Goal: Information Seeking & Learning: Understand process/instructions

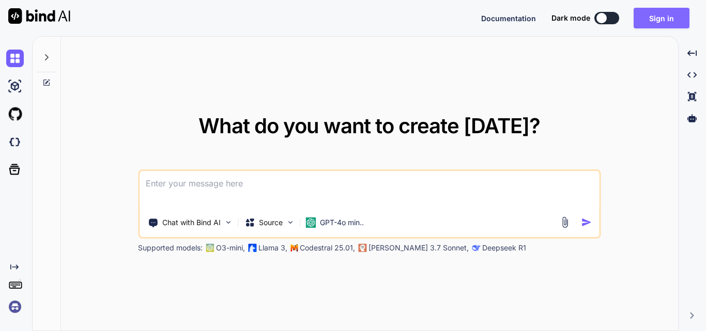
click at [647, 17] on button "Sign in" at bounding box center [662, 18] width 56 height 21
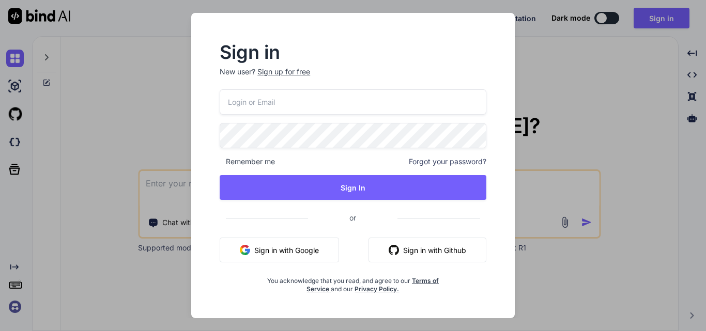
click at [271, 96] on input "email" at bounding box center [353, 101] width 267 height 25
type input "[EMAIL_ADDRESS][DOMAIN_NAME]"
drag, startPoint x: 306, startPoint y: 97, endPoint x: 98, endPoint y: 89, distance: 208.4
click at [98, 89] on div "Sign in New user? Sign up for free [EMAIL_ADDRESS][DOMAIN_NAME] Remember me For…" at bounding box center [353, 165] width 706 height 331
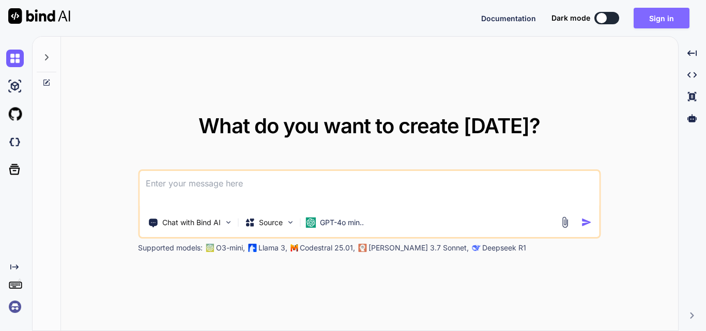
click at [655, 16] on button "Sign in" at bounding box center [662, 18] width 56 height 21
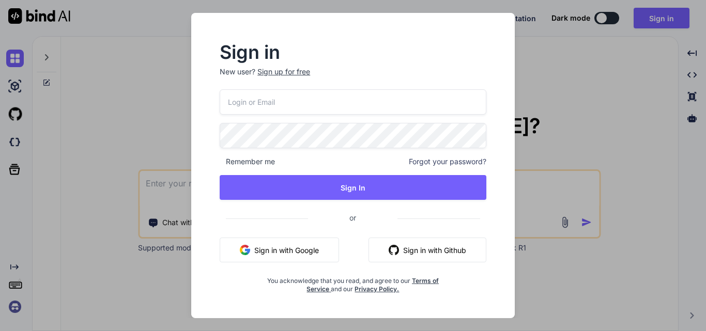
click at [290, 96] on input "email" at bounding box center [353, 101] width 267 height 25
type input "[EMAIL_ADDRESS][DOMAIN_NAME]"
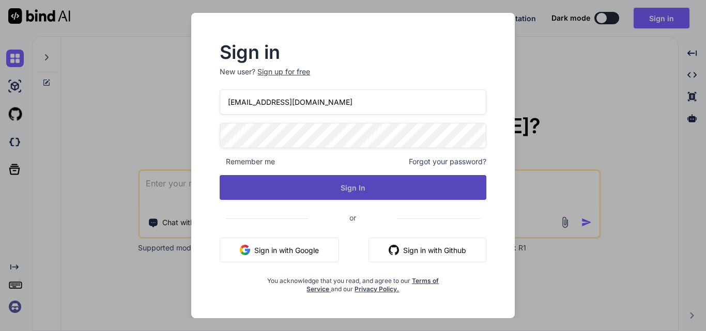
click at [298, 188] on button "Sign In" at bounding box center [353, 187] width 267 height 25
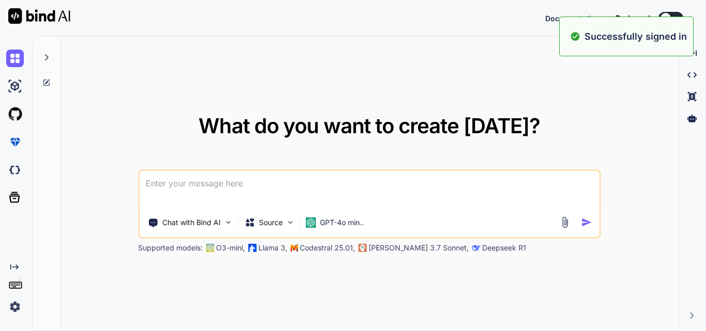
type textarea "x"
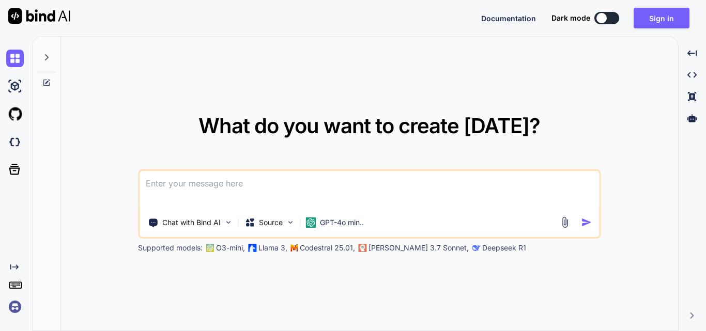
click at [658, 4] on div "Documentation Dark mode Sign in Created with Pixso." at bounding box center [353, 18] width 706 height 36
click at [652, 16] on button "Sign in" at bounding box center [662, 18] width 56 height 21
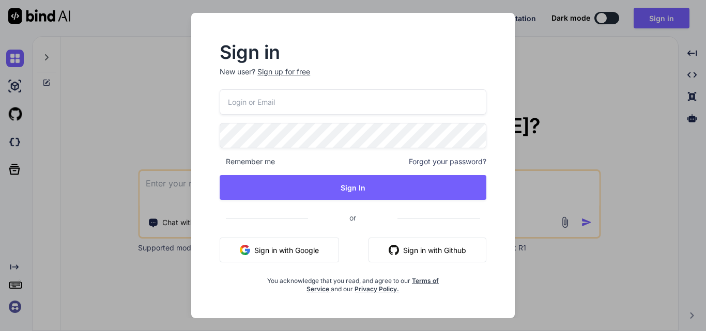
click at [280, 100] on input "email" at bounding box center [353, 101] width 267 height 25
paste input "[EMAIL_ADDRESS][DOMAIN_NAME]"
type input "[EMAIL_ADDRESS][DOMAIN_NAME]"
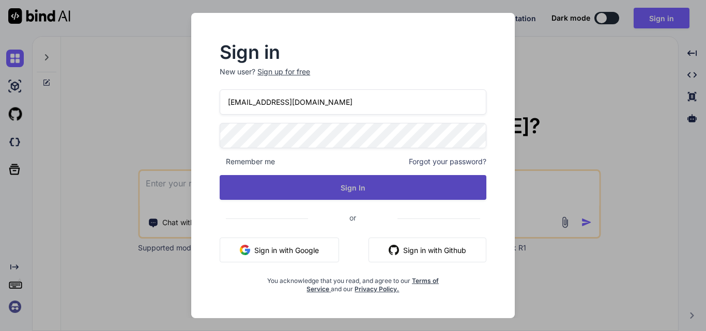
click at [291, 181] on button "Sign In" at bounding box center [353, 187] width 267 height 25
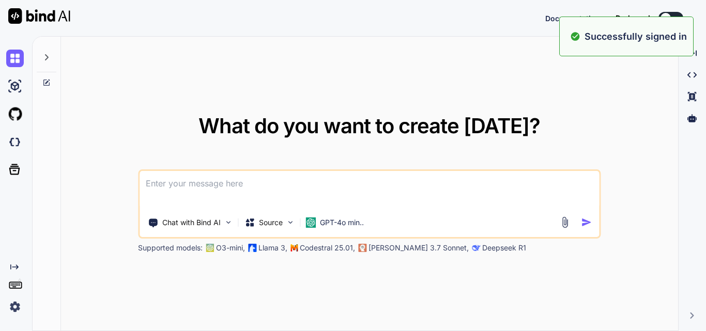
click at [462, 67] on div "What do you want to create [DATE]? Chat with Bind AI Source GPT-4o min.. Suppor…" at bounding box center [369, 184] width 617 height 295
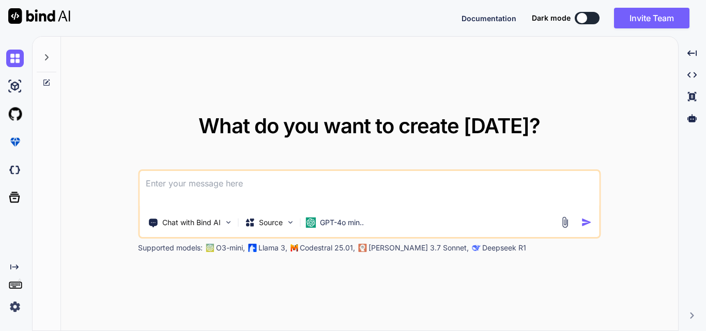
click at [50, 58] on icon at bounding box center [46, 57] width 8 height 8
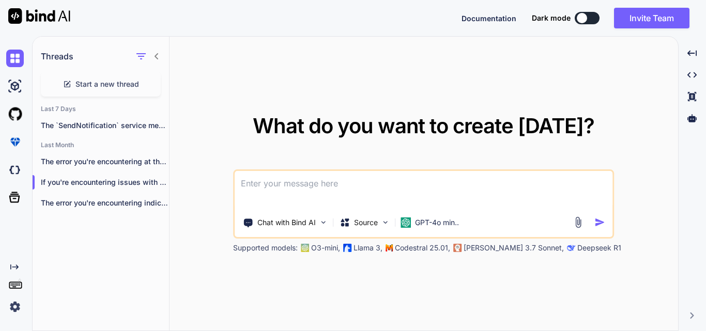
click at [279, 64] on div "What do you want to create [DATE]? Chat with Bind AI Source GPT-4o min.. Suppor…" at bounding box center [423, 184] width 508 height 295
click at [280, 189] on textarea at bounding box center [424, 190] width 378 height 38
click at [156, 58] on icon at bounding box center [157, 56] width 4 height 6
type textarea "x"
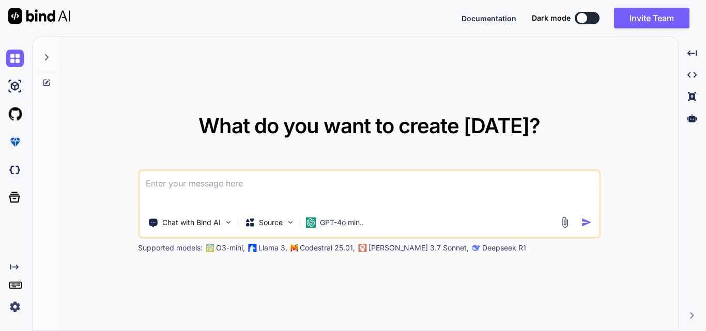
click at [213, 190] on textarea at bounding box center [369, 190] width 459 height 38
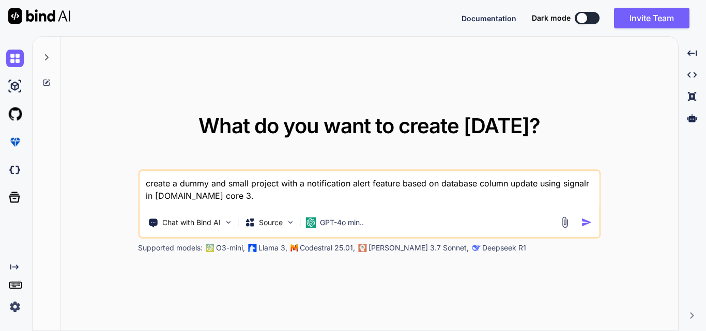
type textarea "create a dummy and small project with a notification alert feature based on dat…"
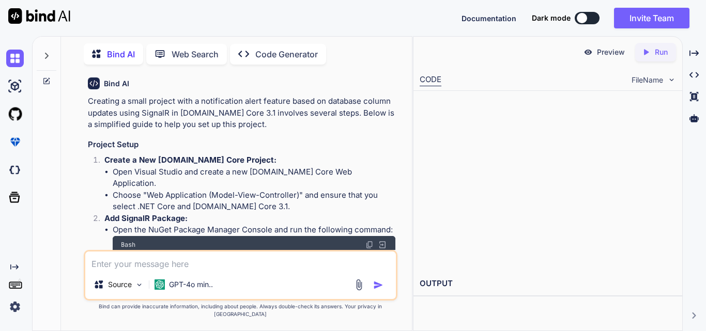
scroll to position [63, 0]
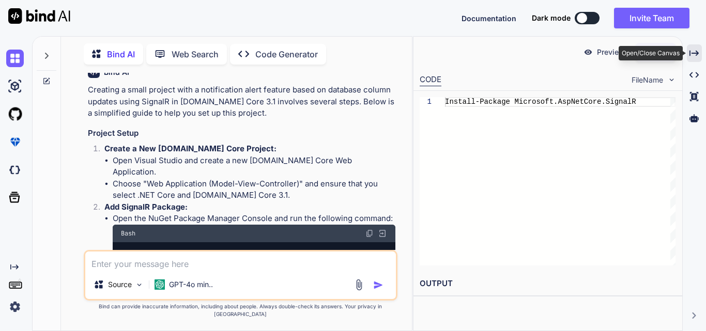
click at [696, 55] on icon "Created with Pixso." at bounding box center [693, 53] width 9 height 9
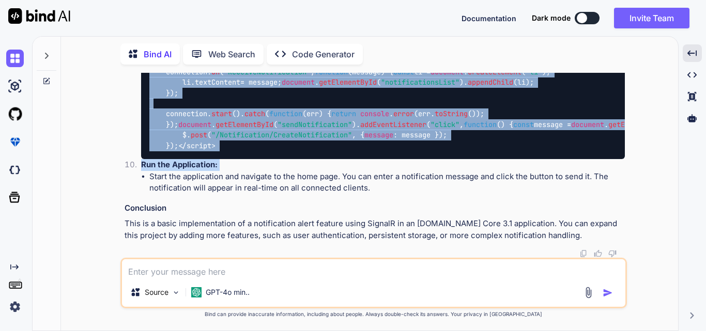
scroll to position [1761, 0]
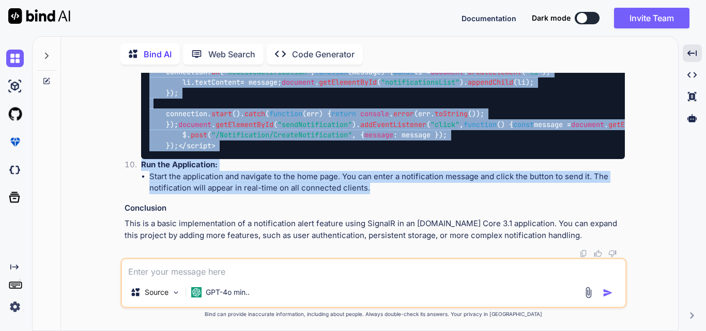
drag, startPoint x: 125, startPoint y: 84, endPoint x: 395, endPoint y: 193, distance: 291.4
copy div "Creating a small project with a notification alert feature based on database co…"
click at [641, 136] on div "You create a dummy and small project with a notification alert feature based on…" at bounding box center [373, 202] width 609 height 258
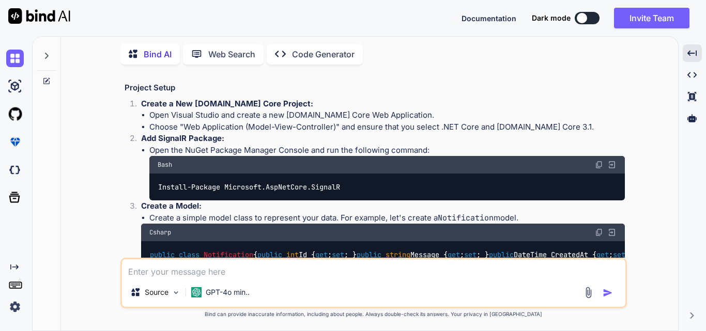
scroll to position [103, 0]
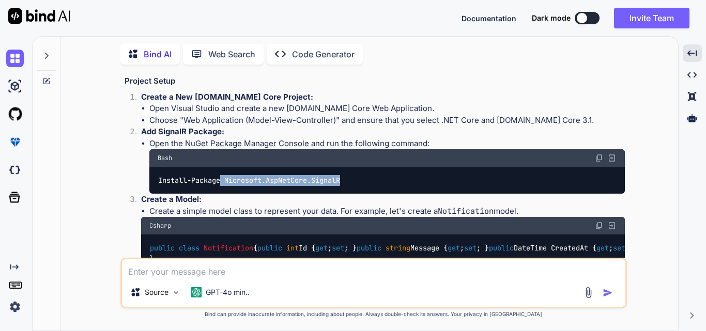
drag, startPoint x: 223, startPoint y: 168, endPoint x: 347, endPoint y: 167, distance: 123.5
click at [347, 167] on div "Install-Package Microsoft.AspNetCore.SignalR" at bounding box center [386, 180] width 475 height 27
copy code "Microsoft.AspNetCore.SignalR"
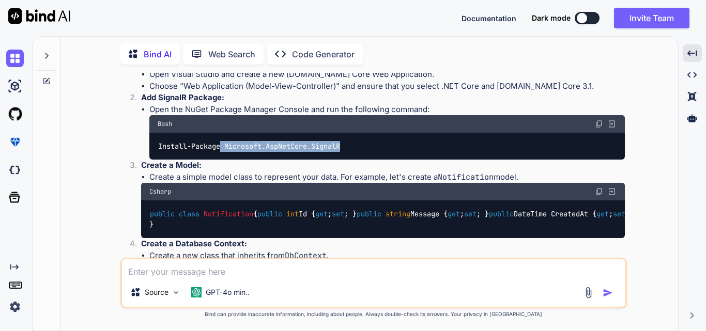
scroll to position [155, 0]
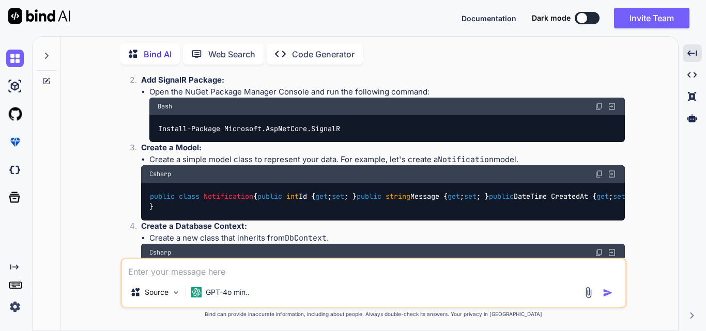
click at [239, 192] on span "Notification" at bounding box center [229, 196] width 50 height 9
copy span "Notification"
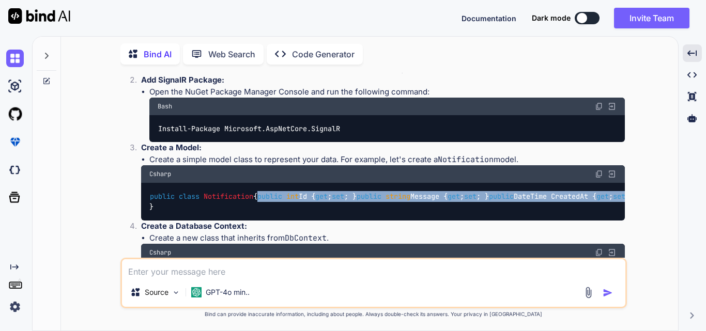
drag, startPoint x: 166, startPoint y: 205, endPoint x: 332, endPoint y: 230, distance: 168.3
click at [332, 221] on div "public class Notification { public int Id { get ; set ; } public string Message…" at bounding box center [383, 202] width 484 height 38
copy code "public int Id { get ; set ; } public string Message { get ; set ; } public Date…"
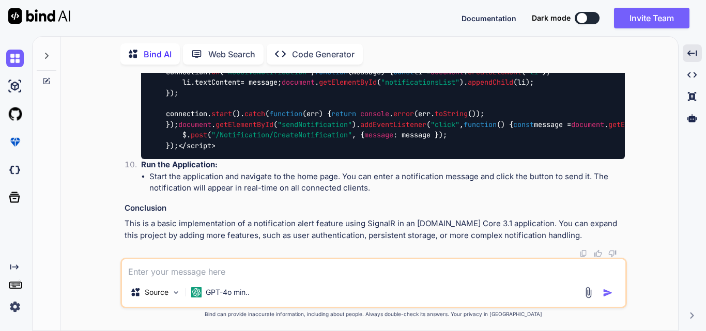
scroll to position [1292, 0]
click at [50, 55] on icon at bounding box center [46, 56] width 8 height 8
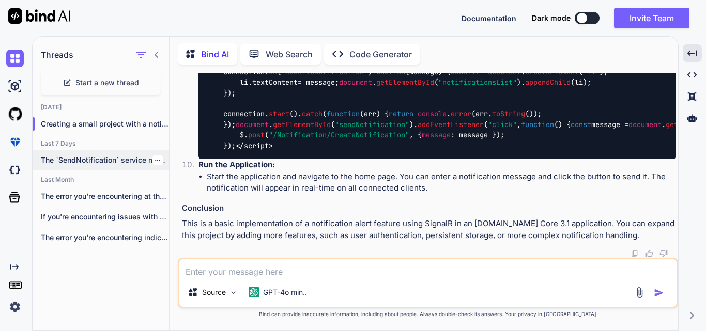
click at [100, 162] on p "The `SendNotification` service mentioned in the previous..." at bounding box center [105, 160] width 128 height 10
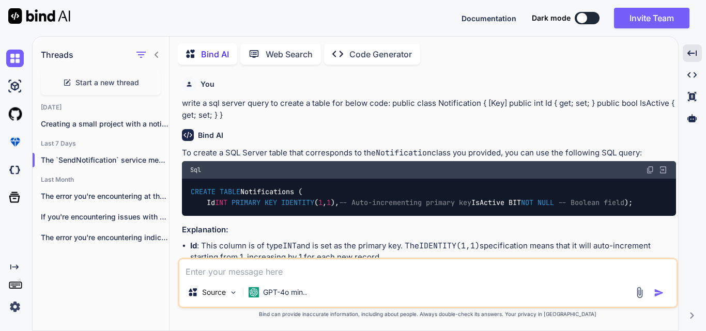
scroll to position [207, 0]
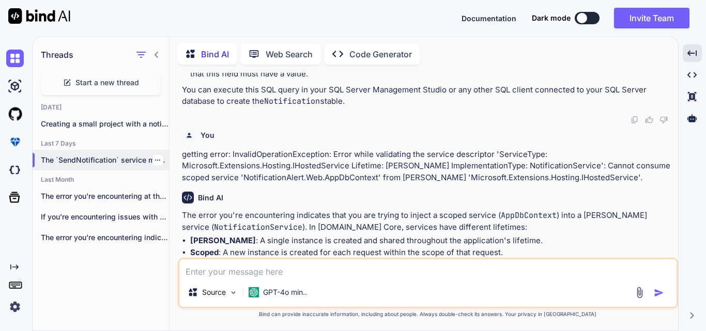
click at [156, 160] on icon "button" at bounding box center [157, 160] width 5 height 1
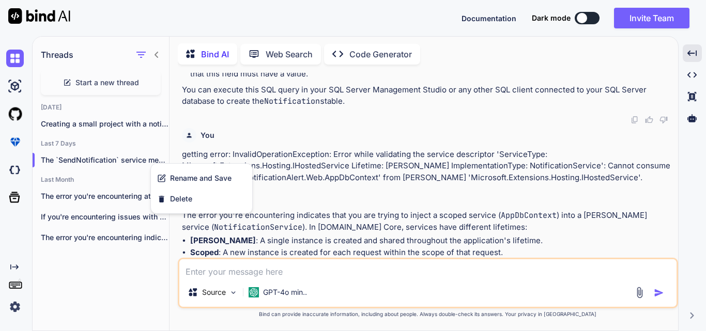
click at [374, 143] on div "You" at bounding box center [429, 135] width 494 height 14
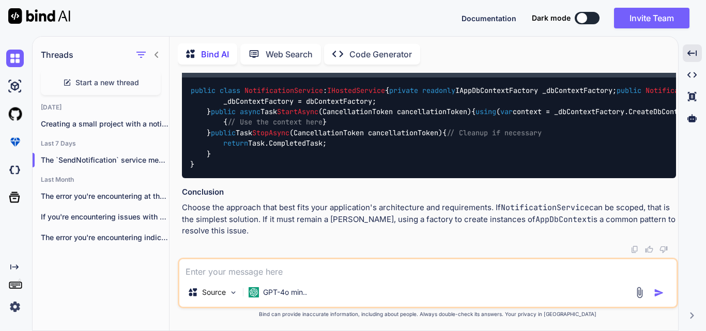
scroll to position [775, 0]
